Goal: Check status: Check status

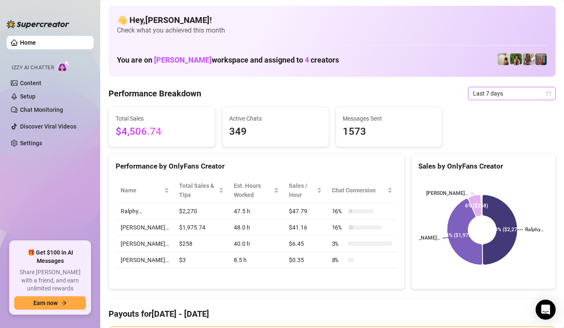
click at [546, 91] on icon "calendar" at bounding box center [548, 93] width 5 height 5
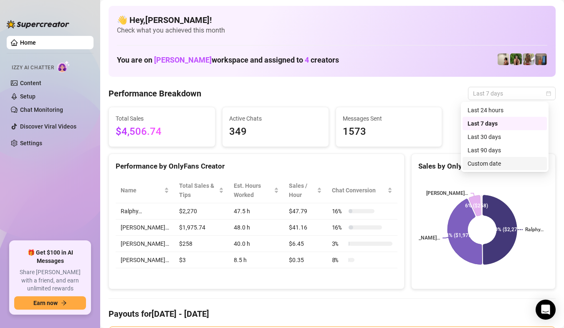
click at [516, 163] on div "Custom date" at bounding box center [504, 163] width 74 height 9
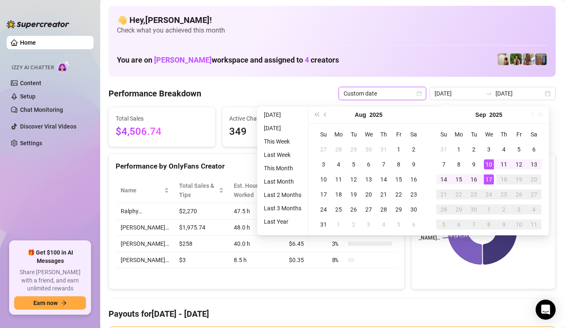
type input "[DATE]"
click at [490, 182] on div "17" at bounding box center [489, 179] width 10 height 10
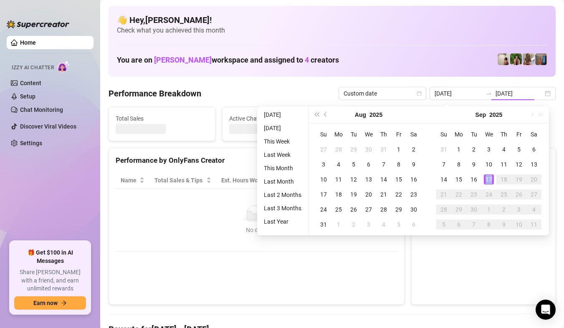
type input "[DATE]"
